Goal: Check status: Check status

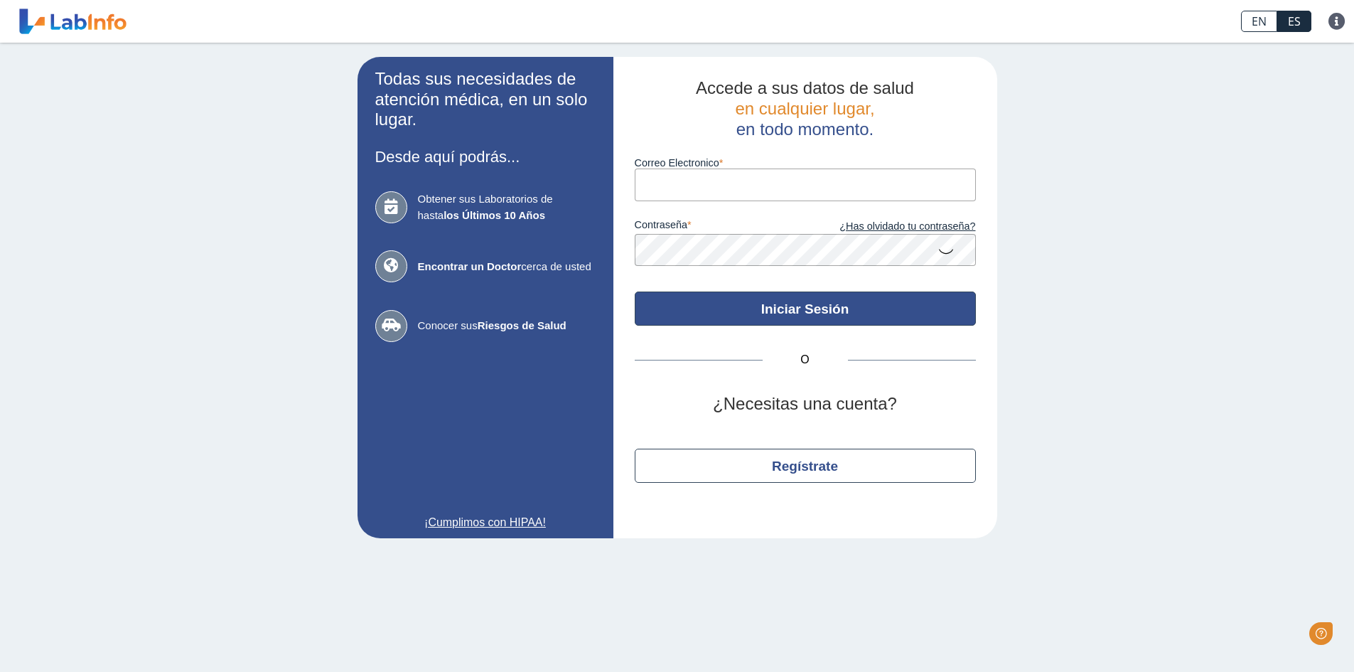
type input "[EMAIL_ADDRESS][DOMAIN_NAME]"
click at [814, 315] on button "Iniciar Sesión" at bounding box center [805, 308] width 341 height 34
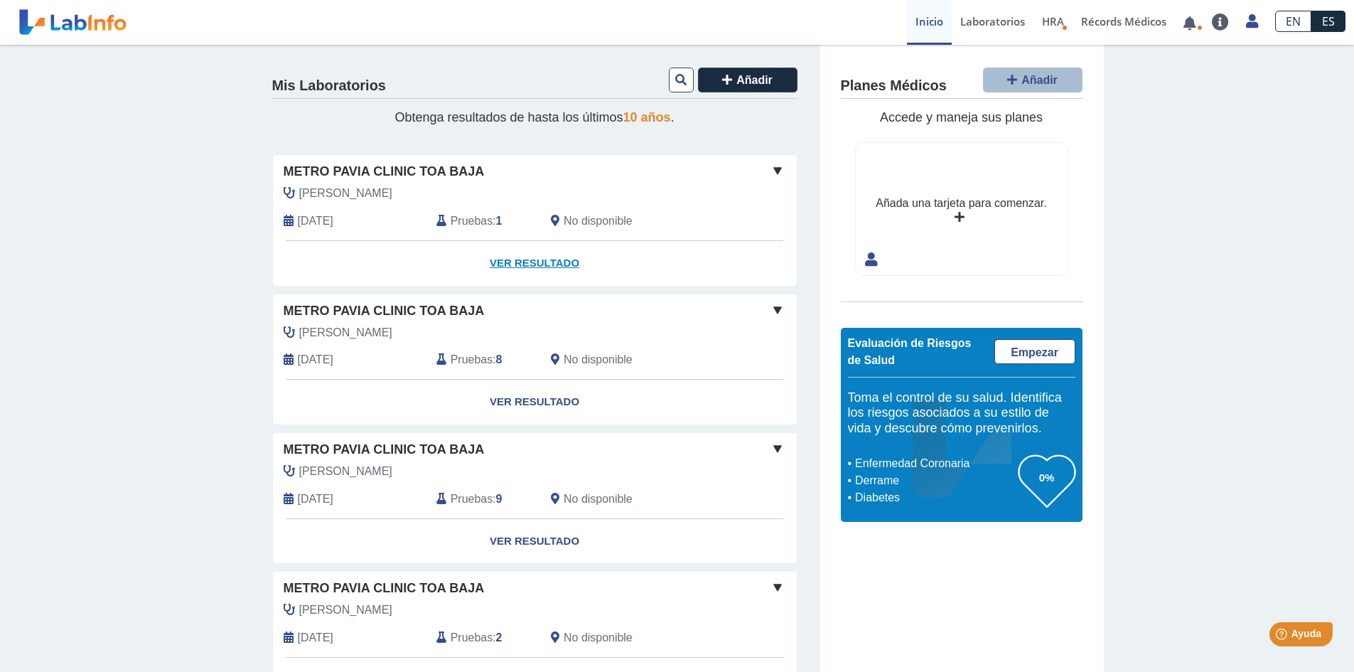
click at [513, 260] on link "Ver Resultado" at bounding box center [535, 263] width 524 height 45
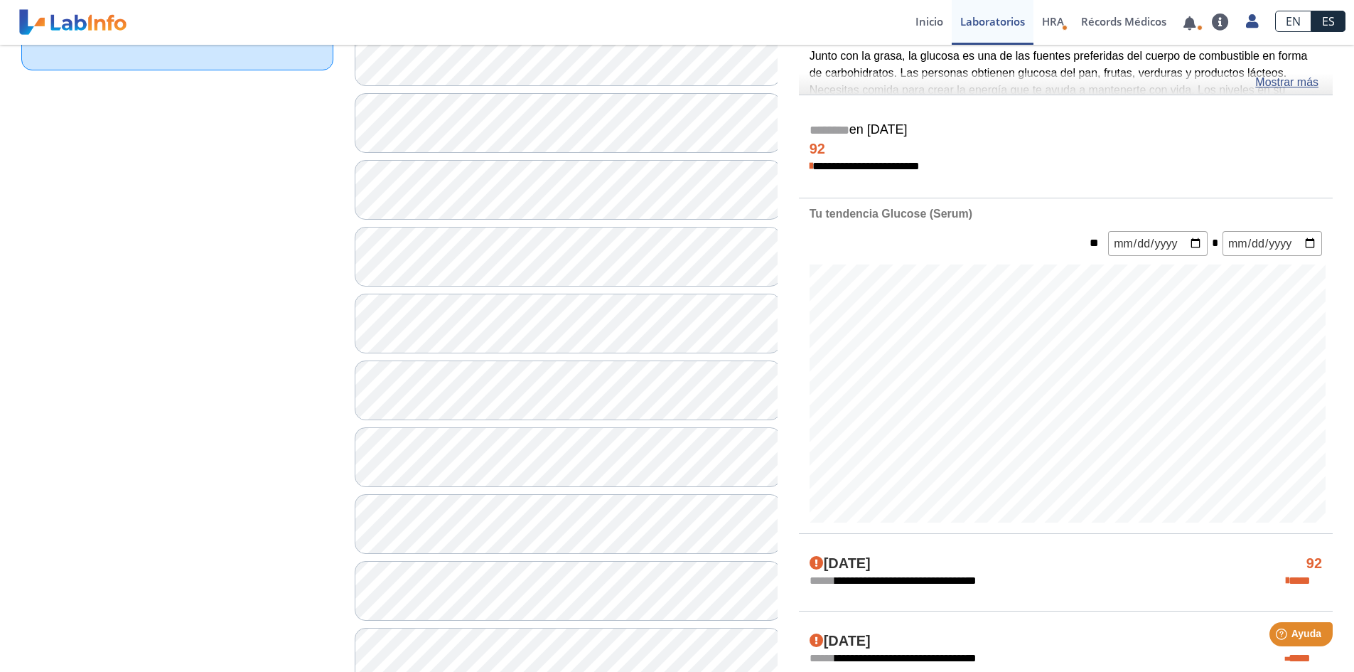
scroll to position [142, 0]
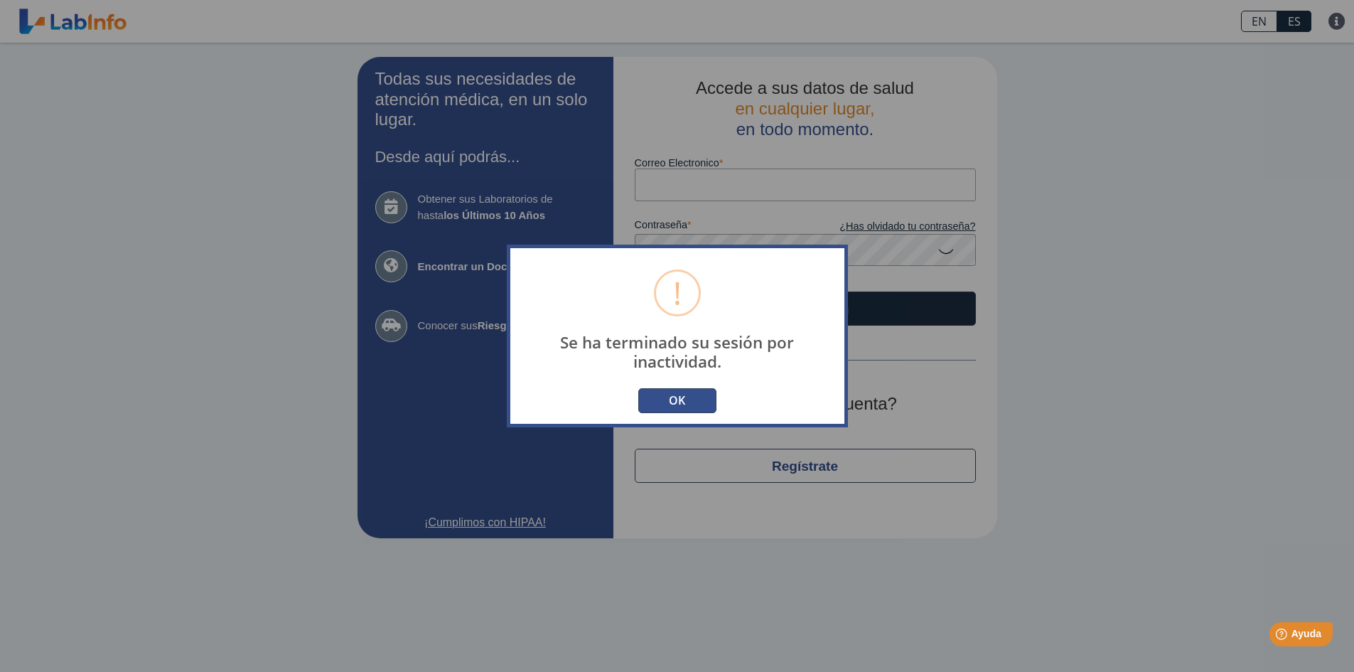
click at [665, 399] on button "OK" at bounding box center [677, 400] width 78 height 25
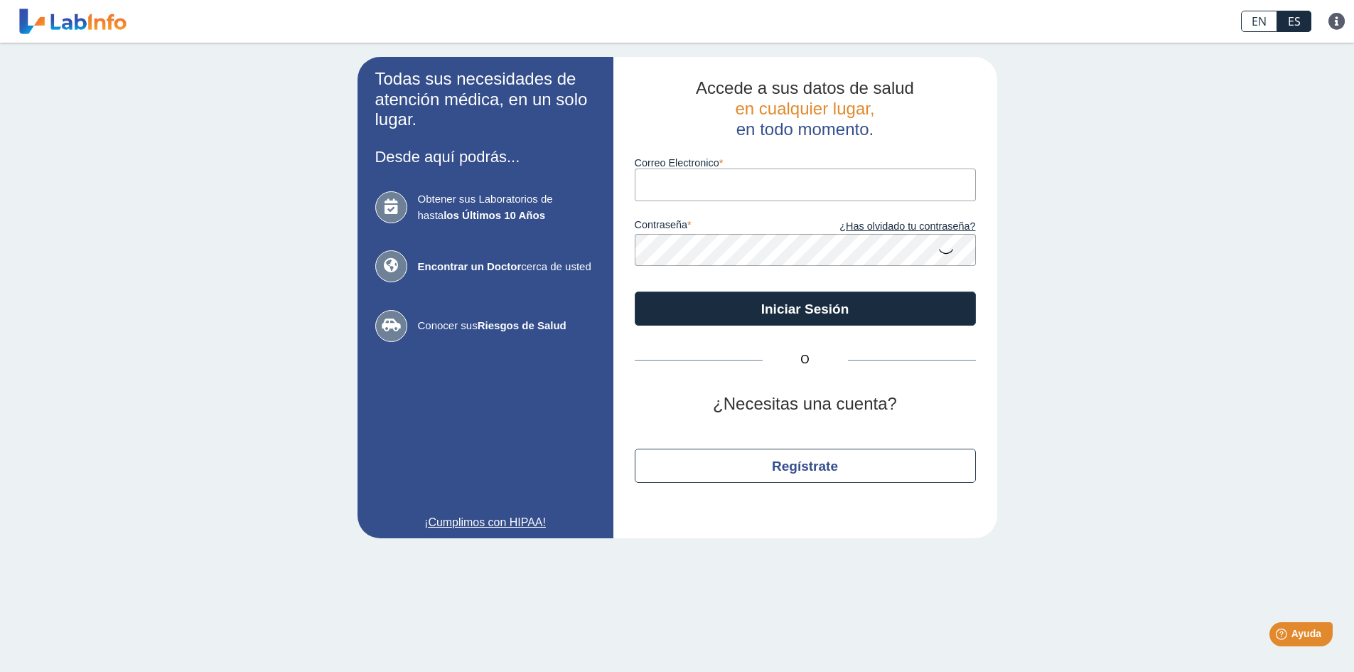
click at [760, 176] on input "Correo Electronico" at bounding box center [805, 184] width 341 height 32
type input "[EMAIL_ADDRESS][DOMAIN_NAME]"
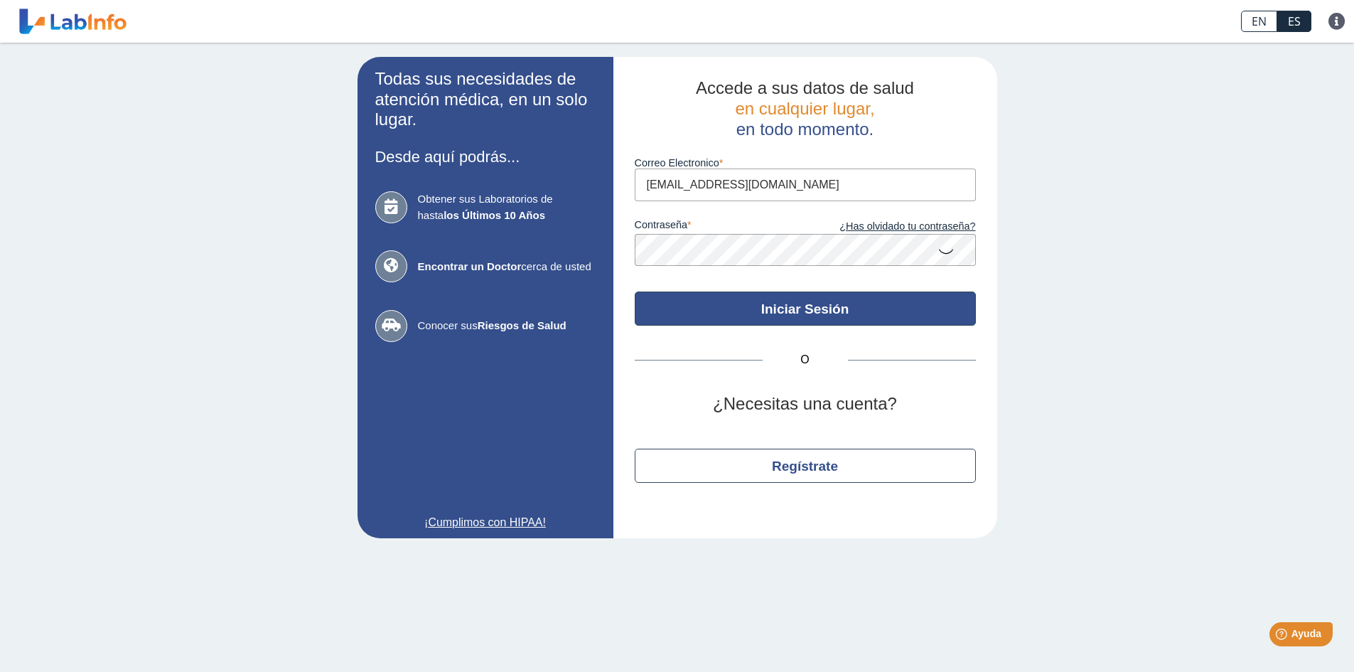
click at [811, 318] on button "Iniciar Sesión" at bounding box center [805, 308] width 341 height 34
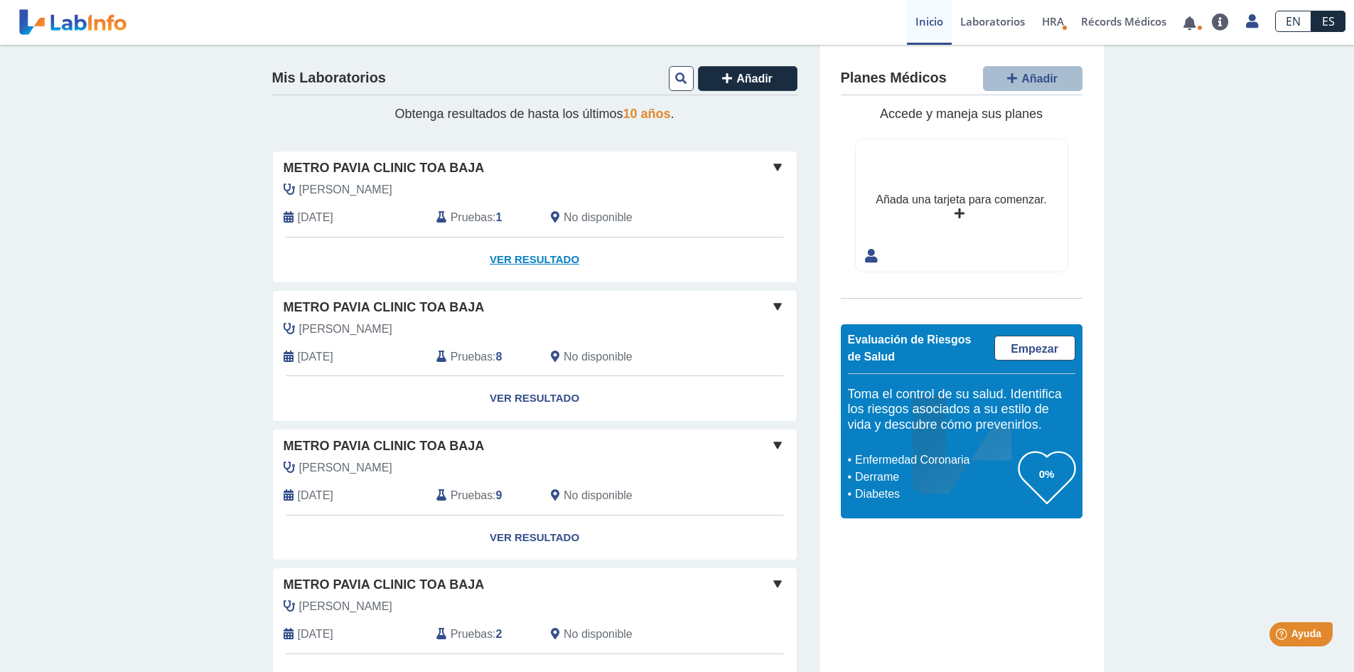
click at [537, 257] on link "Ver Resultado" at bounding box center [535, 259] width 524 height 45
